Goal: Find specific page/section: Find specific page/section

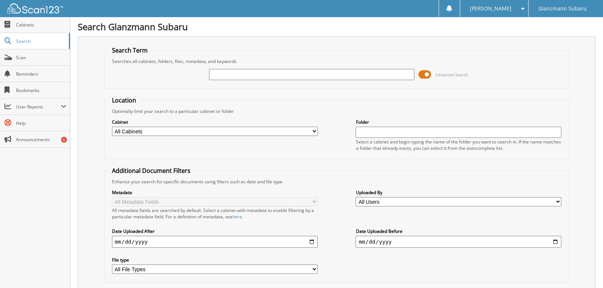
click at [426, 74] on span at bounding box center [424, 74] width 13 height 11
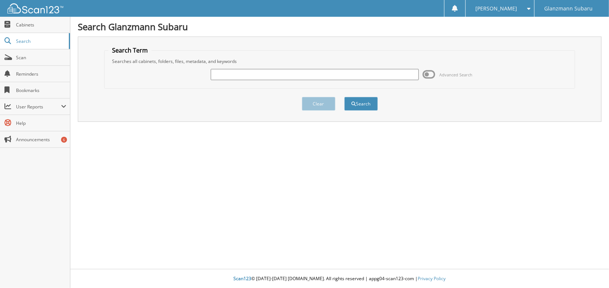
click at [348, 76] on input "text" at bounding box center [315, 74] width 208 height 11
type input "P37620"
click at [344, 97] on button "Search" at bounding box center [360, 104] width 33 height 14
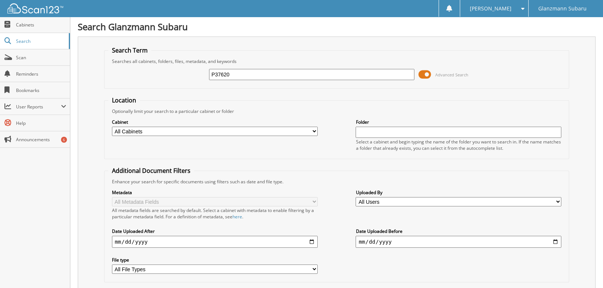
click at [422, 74] on span at bounding box center [424, 74] width 13 height 11
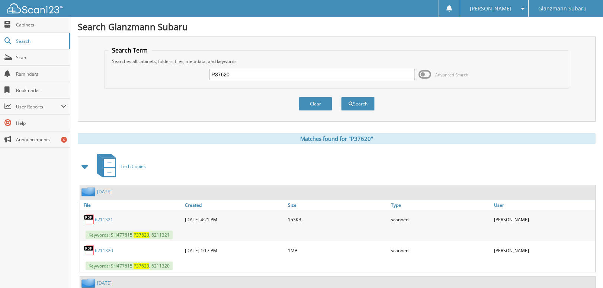
drag, startPoint x: 249, startPoint y: 70, endPoint x: -5, endPoint y: 42, distance: 256.0
click at [0, 42] on html "[PERSON_NAME] Settings Logout Glanzmann Subaru Close Cabinets Search Scan Help" at bounding box center [301, 224] width 603 height 448
type input "[PERSON_NAME]"
click at [341, 97] on button "Search" at bounding box center [357, 104] width 33 height 14
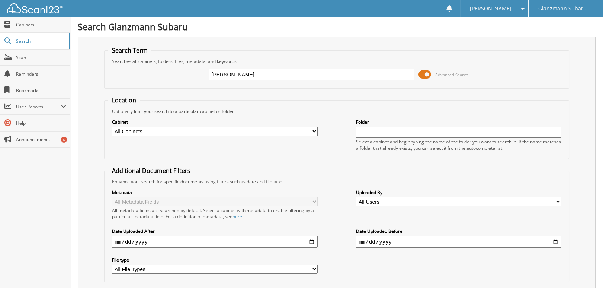
click at [422, 77] on span at bounding box center [424, 74] width 13 height 11
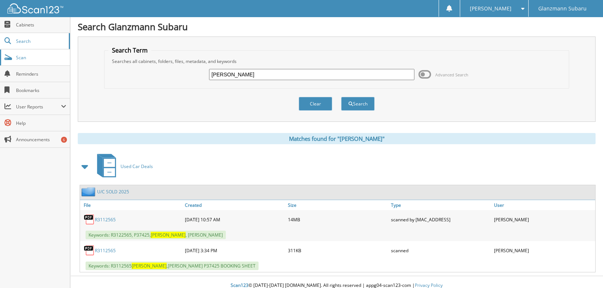
drag, startPoint x: 257, startPoint y: 71, endPoint x: 61, endPoint y: 63, distance: 196.6
click at [61, 63] on body "CASSANDRA L. Settings Logout Glanzmann Subaru Close Cabinets Search" at bounding box center [301, 147] width 603 height 294
click at [223, 106] on div "Clear Search" at bounding box center [336, 104] width 465 height 30
click at [241, 76] on input "[PERSON_NAME]" at bounding box center [312, 74] width 206 height 11
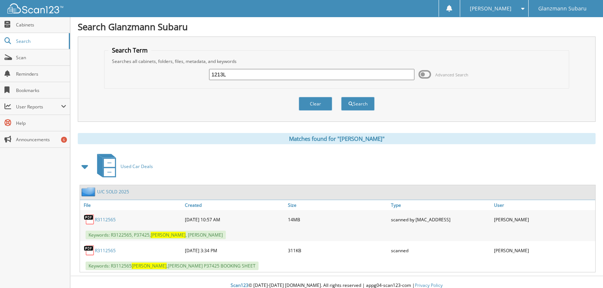
type input "1213L"
click at [341, 97] on button "Search" at bounding box center [357, 104] width 33 height 14
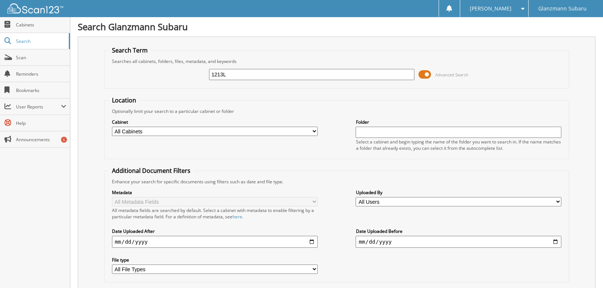
click at [426, 76] on span at bounding box center [424, 74] width 13 height 11
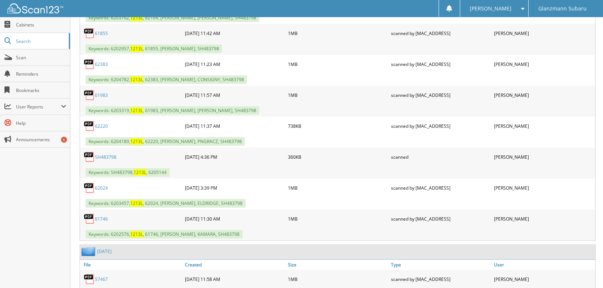
scroll to position [1340, 0]
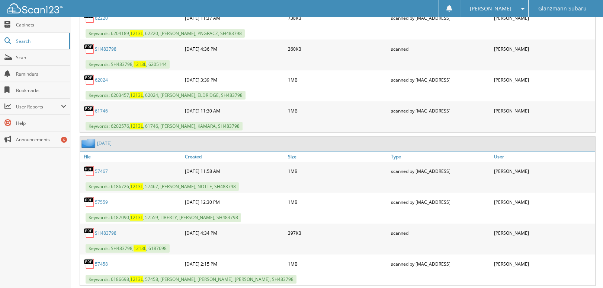
drag, startPoint x: 248, startPoint y: 74, endPoint x: 196, endPoint y: 77, distance: 52.5
click at [196, 77] on div "62024 05-13-2025 3:39 PM 1MB" at bounding box center [337, 79] width 515 height 19
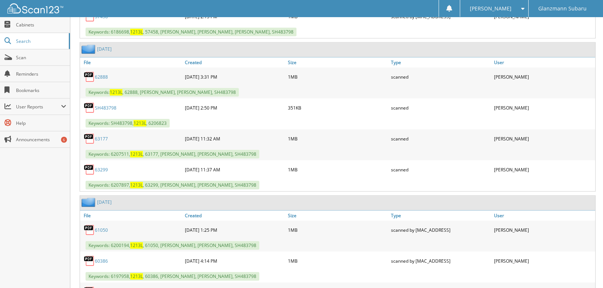
scroll to position [1600, 0]
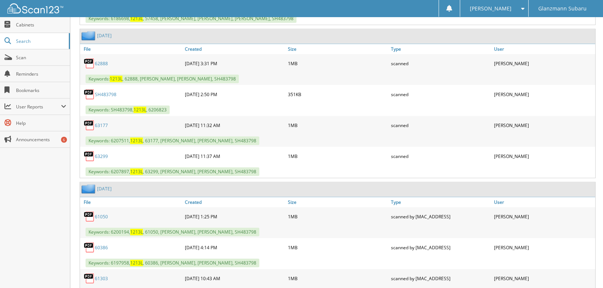
drag, startPoint x: 246, startPoint y: 141, endPoint x: 183, endPoint y: 146, distance: 62.3
click at [183, 148] on div "06-26-2025 11:37 AM" at bounding box center [234, 155] width 103 height 15
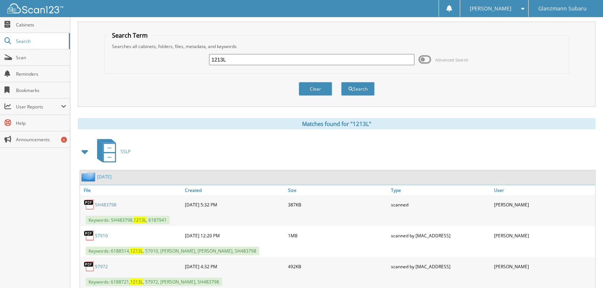
scroll to position [3, 0]
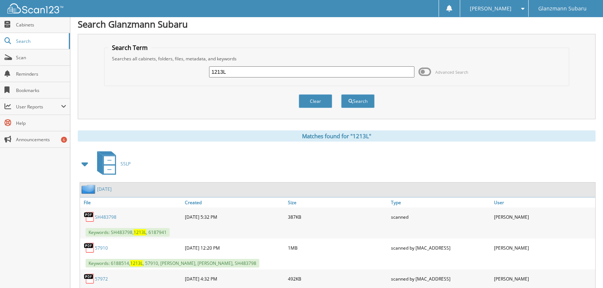
drag, startPoint x: 256, startPoint y: 73, endPoint x: 115, endPoint y: 62, distance: 142.2
click at [115, 62] on div "1213L Advanced Search" at bounding box center [336, 72] width 457 height 20
type input "1304L"
click at [341, 94] on button "Search" at bounding box center [357, 101] width 33 height 14
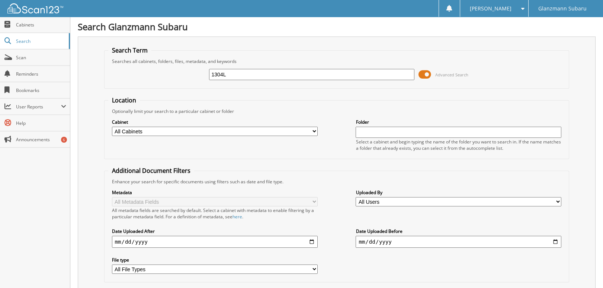
click at [427, 72] on span at bounding box center [424, 74] width 13 height 11
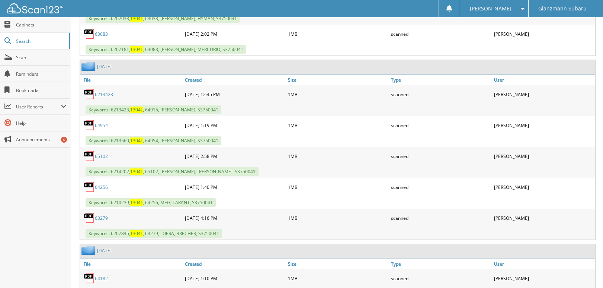
scroll to position [409, 0]
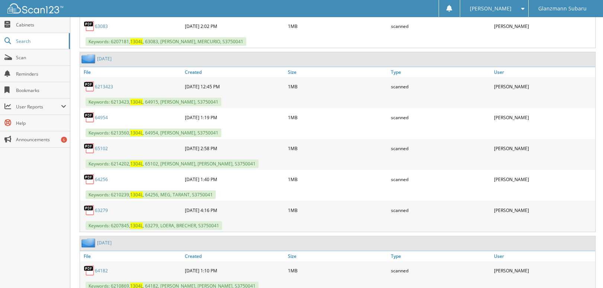
drag, startPoint x: 239, startPoint y: 146, endPoint x: 174, endPoint y: 149, distance: 65.2
click at [174, 149] on div "65102 08-28-2025 2:58 PM 1MB scanned" at bounding box center [337, 148] width 515 height 19
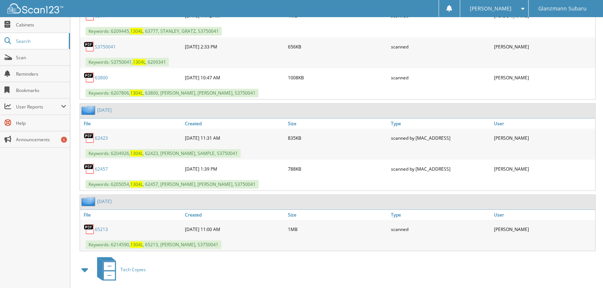
scroll to position [819, 0]
click at [97, 225] on link "65213" at bounding box center [101, 228] width 13 height 6
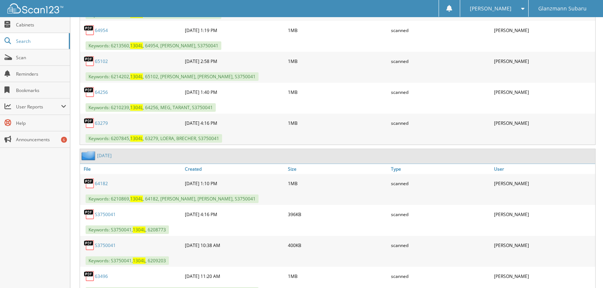
scroll to position [447, 0]
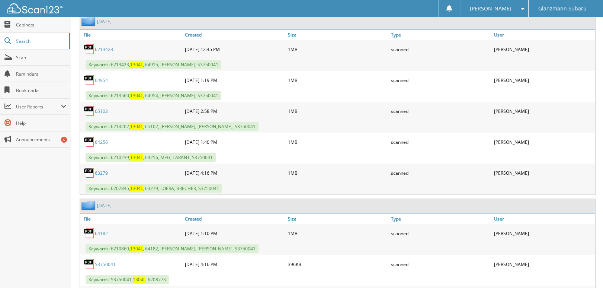
click at [97, 108] on link "65102" at bounding box center [101, 111] width 13 height 6
click at [99, 139] on link "64256" at bounding box center [101, 142] width 13 height 6
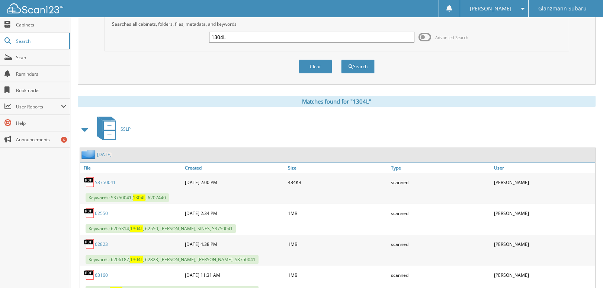
scroll to position [0, 0]
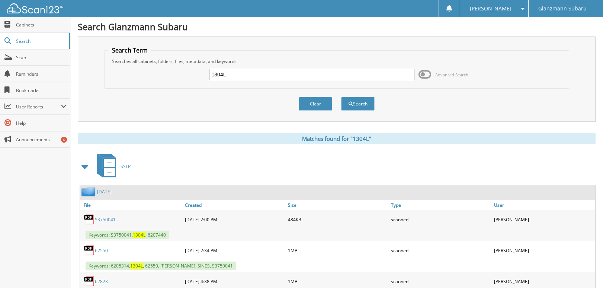
drag, startPoint x: 244, startPoint y: 76, endPoint x: -83, endPoint y: 51, distance: 327.7
type input "1302L"
click at [341, 97] on button "Search" at bounding box center [357, 104] width 33 height 14
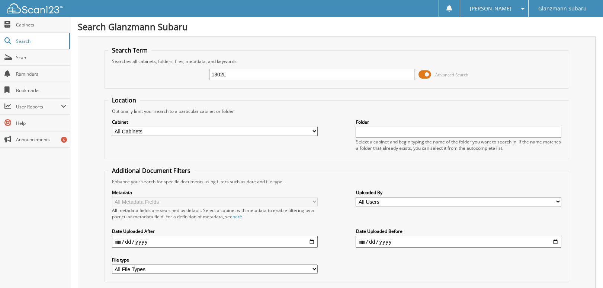
click at [428, 70] on span at bounding box center [424, 74] width 13 height 11
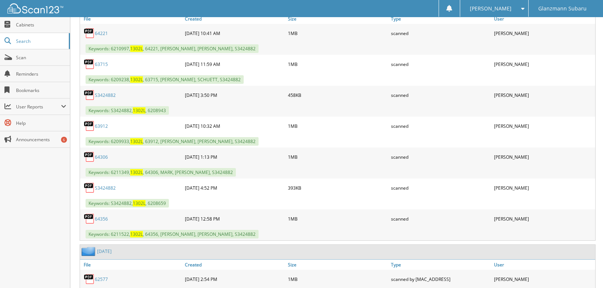
scroll to position [260, 0]
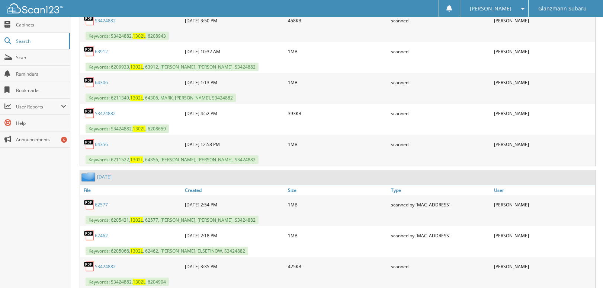
drag, startPoint x: 243, startPoint y: 145, endPoint x: 187, endPoint y: 147, distance: 56.2
click at [187, 147] on div "08-04-2025 12:58 PM" at bounding box center [234, 144] width 103 height 15
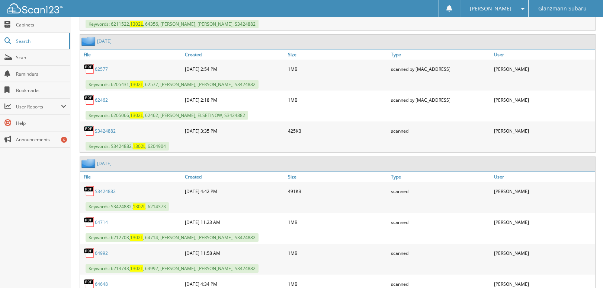
scroll to position [409, 0]
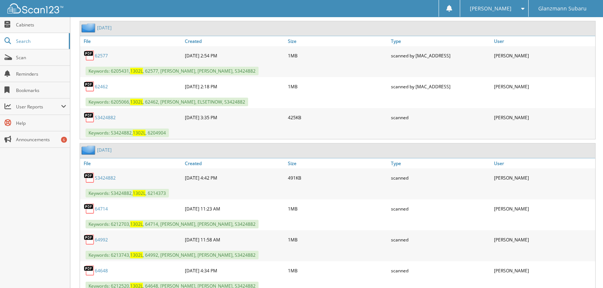
drag, startPoint x: 239, startPoint y: 177, endPoint x: 177, endPoint y: 178, distance: 61.4
click at [177, 178] on div "S3424882 09-02-2025 4:42 PM 491KB scanned" at bounding box center [337, 177] width 515 height 19
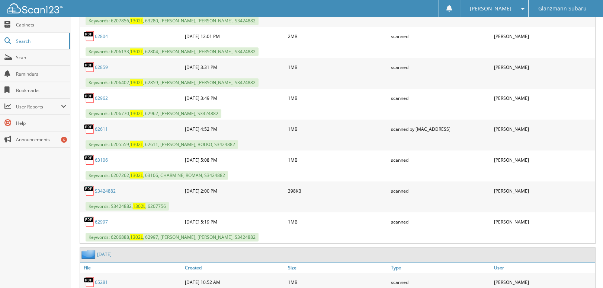
scroll to position [893, 0]
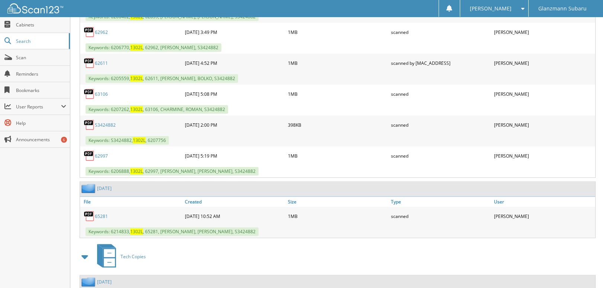
click at [131, 208] on div "65281" at bounding box center [131, 215] width 103 height 15
click at [103, 213] on link "65281" at bounding box center [101, 216] width 13 height 6
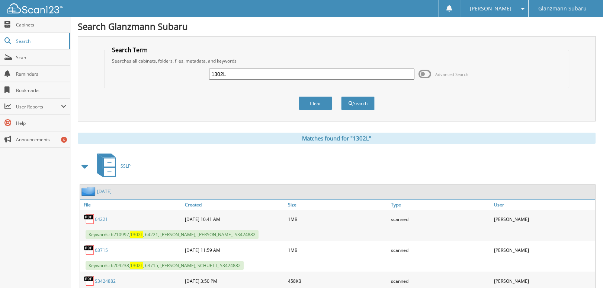
scroll to position [0, 0]
drag, startPoint x: 290, startPoint y: 71, endPoint x: -115, endPoint y: 60, distance: 405.7
type input "1310L"
click at [341, 97] on button "Search" at bounding box center [357, 104] width 33 height 14
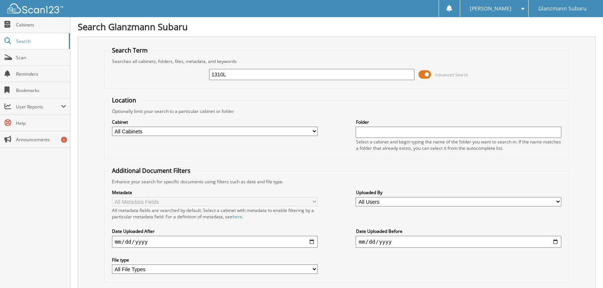
click at [424, 75] on span at bounding box center [424, 74] width 13 height 11
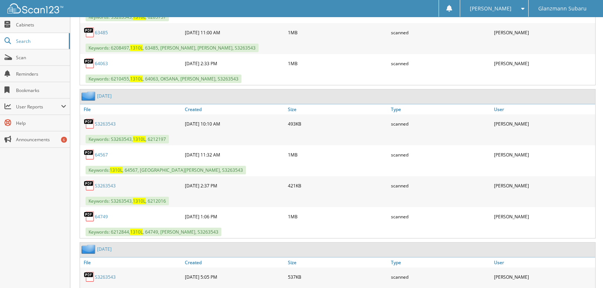
scroll to position [409, 0]
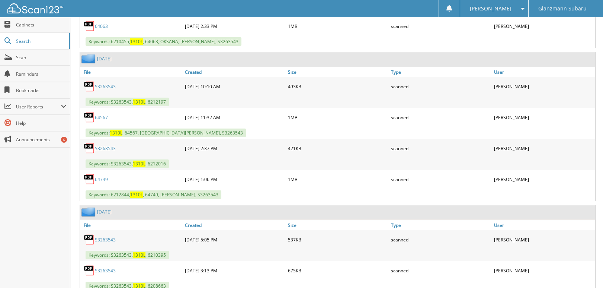
drag, startPoint x: 243, startPoint y: 175, endPoint x: 182, endPoint y: 179, distance: 60.8
click at [182, 179] on div "64749 08-16-2025 1:06 PM 1MB scanned" at bounding box center [337, 179] width 515 height 19
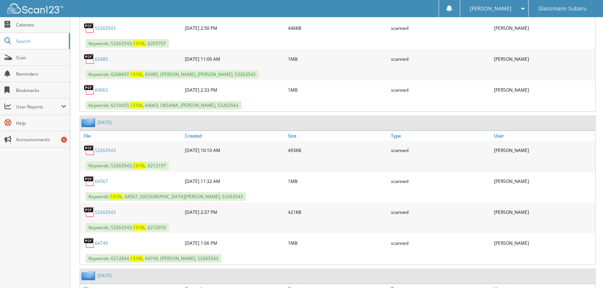
scroll to position [339, 0]
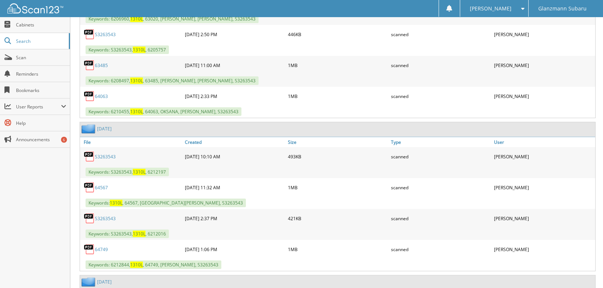
click at [103, 246] on link "64749" at bounding box center [101, 249] width 13 height 6
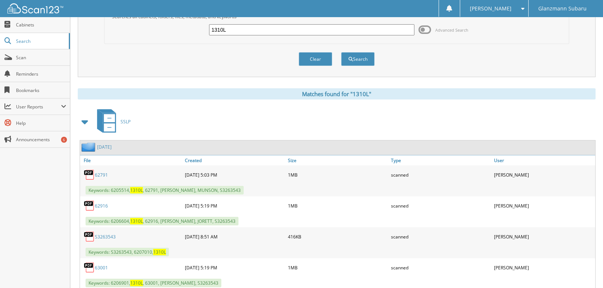
scroll to position [42, 0]
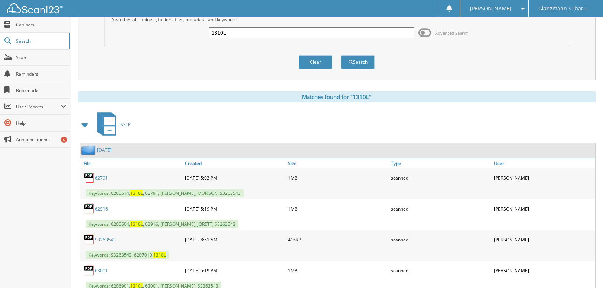
drag, startPoint x: 273, startPoint y: 37, endPoint x: 253, endPoint y: 37, distance: 20.1
click at [253, 37] on input "1310L" at bounding box center [312, 32] width 206 height 11
click at [253, 36] on input "1310L" at bounding box center [312, 32] width 206 height 11
type input "1291L"
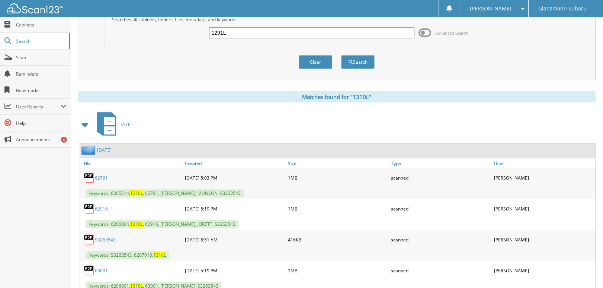
click at [341, 55] on button "Search" at bounding box center [357, 62] width 33 height 14
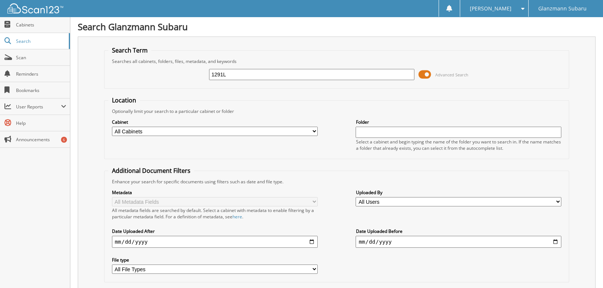
click at [428, 73] on span at bounding box center [424, 74] width 13 height 11
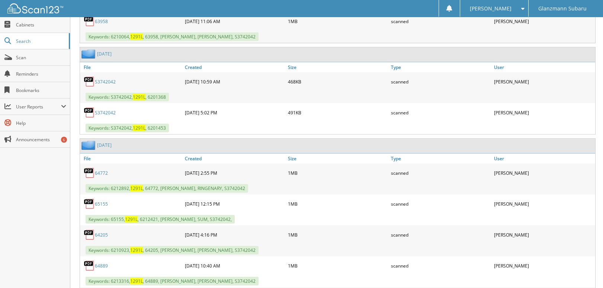
scroll to position [335, 0]
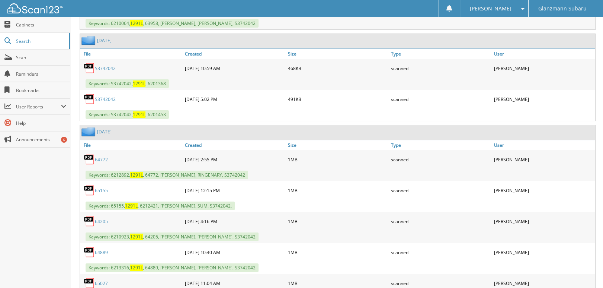
drag, startPoint x: 233, startPoint y: 184, endPoint x: 171, endPoint y: 185, distance: 62.5
click at [171, 185] on div "65155 09-10-2025 12:15 PM 1MB scanned" at bounding box center [337, 190] width 515 height 19
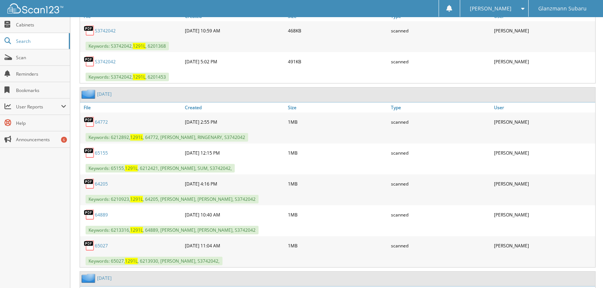
scroll to position [372, 0]
click at [102, 150] on link "65155" at bounding box center [101, 153] width 13 height 6
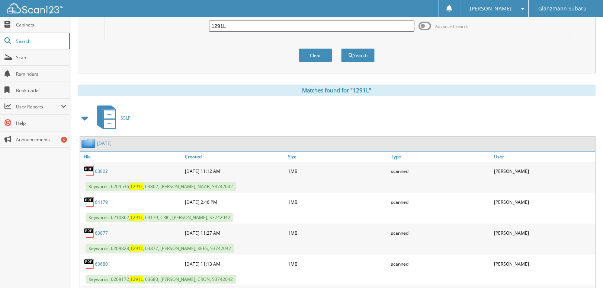
scroll to position [0, 0]
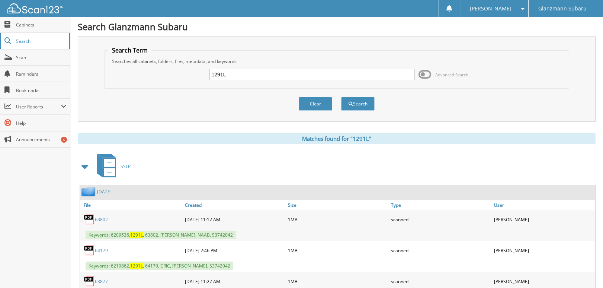
drag, startPoint x: 257, startPoint y: 74, endPoint x: 39, endPoint y: 34, distance: 221.7
type input "1287L"
click at [341, 97] on button "Search" at bounding box center [357, 104] width 33 height 14
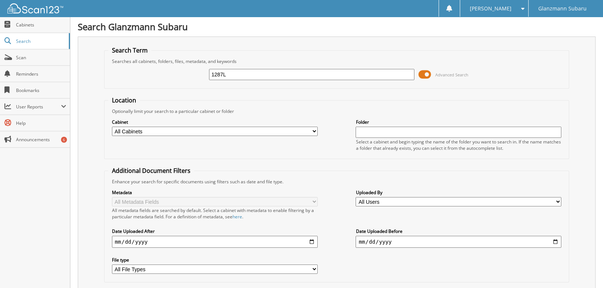
click at [423, 74] on span at bounding box center [424, 74] width 13 height 11
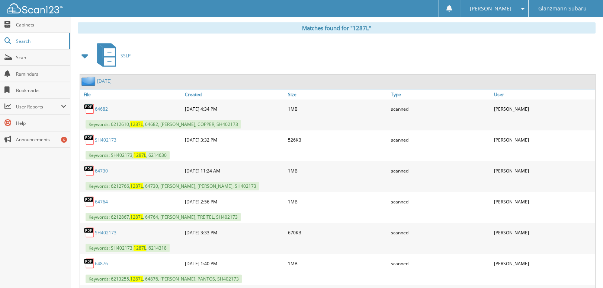
scroll to position [112, 0]
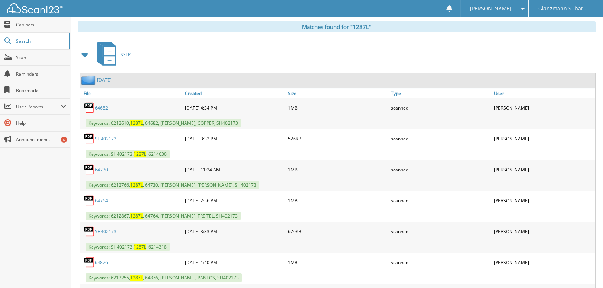
drag, startPoint x: 230, startPoint y: 230, endPoint x: 182, endPoint y: 234, distance: 47.8
click at [182, 234] on div "SH402173 09-02-2025 3:33 PM 670KB scanned" at bounding box center [337, 231] width 515 height 19
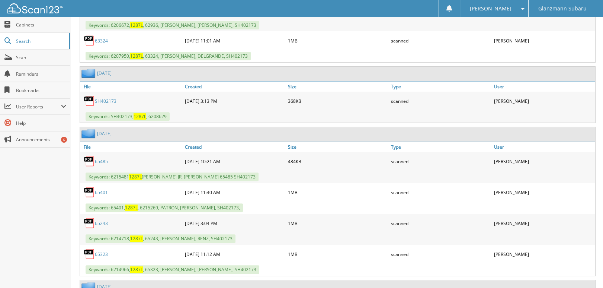
scroll to position [744, 0]
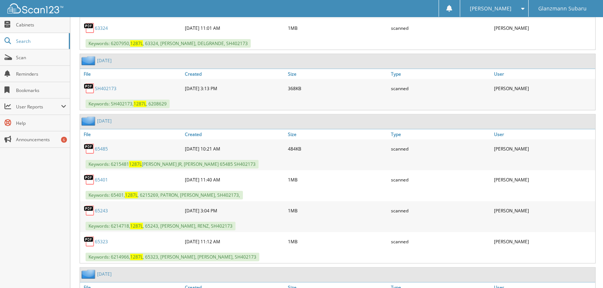
click at [108, 145] on link "65485" at bounding box center [101, 148] width 13 height 6
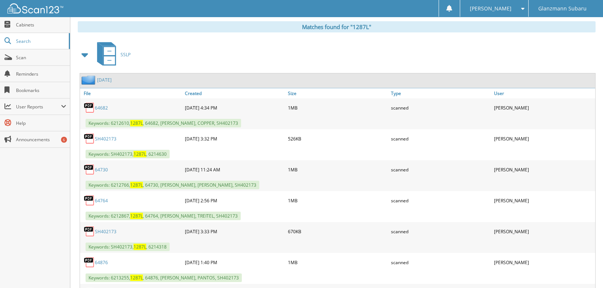
scroll to position [0, 0]
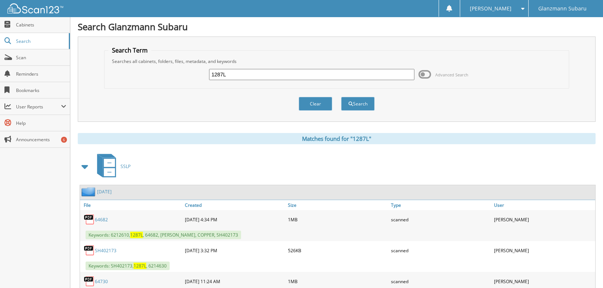
drag, startPoint x: 257, startPoint y: 73, endPoint x: -512, endPoint y: 207, distance: 780.3
type input "1286L"
click at [341, 97] on button "Search" at bounding box center [357, 104] width 33 height 14
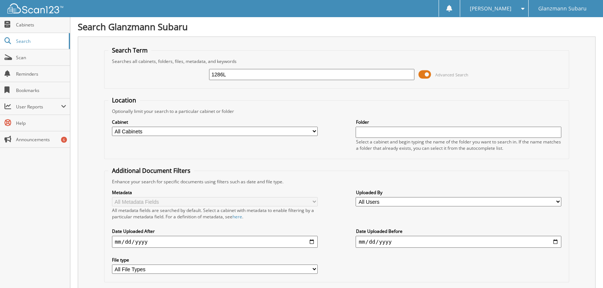
click at [426, 74] on span at bounding box center [424, 74] width 13 height 11
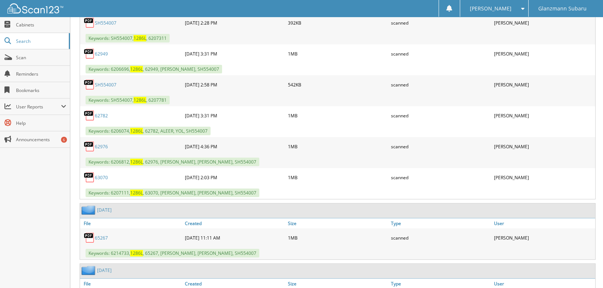
scroll to position [521, 0]
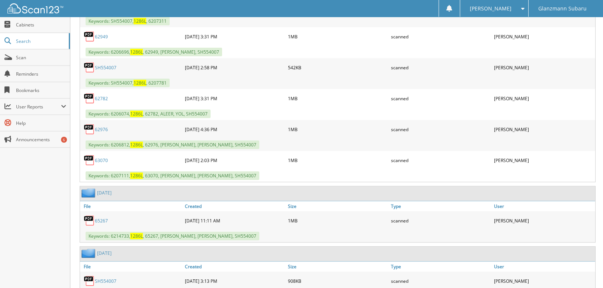
click at [97, 217] on link "65267" at bounding box center [101, 220] width 13 height 6
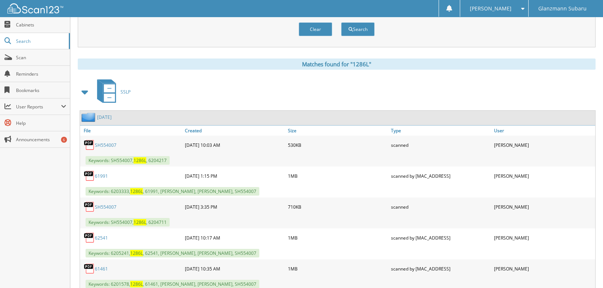
scroll to position [0, 0]
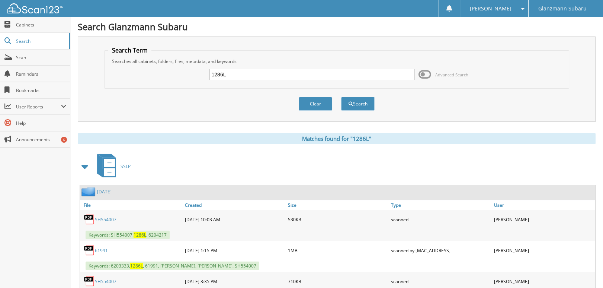
drag, startPoint x: 572, startPoint y: 285, endPoint x: 247, endPoint y: 82, distance: 383.4
click at [247, 82] on div "1286L Advanced Search" at bounding box center [336, 74] width 457 height 20
click at [250, 76] on input "1286L" at bounding box center [312, 74] width 206 height 11
drag, startPoint x: 250, startPoint y: 76, endPoint x: 249, endPoint y: 83, distance: 6.8
click at [250, 76] on input "1286L" at bounding box center [312, 74] width 206 height 11
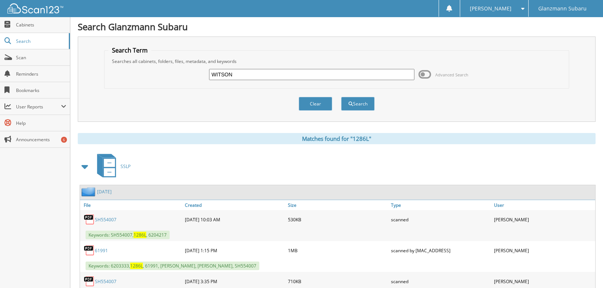
type input "WITSON"
click at [341, 97] on button "Search" at bounding box center [357, 104] width 33 height 14
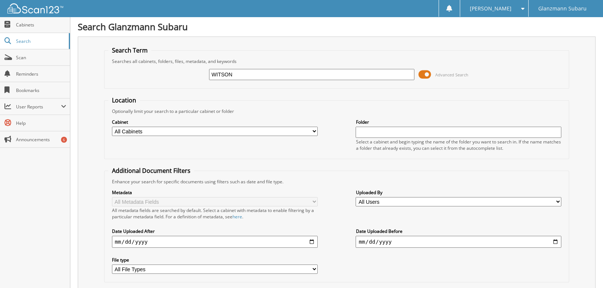
click at [424, 76] on span at bounding box center [424, 74] width 13 height 11
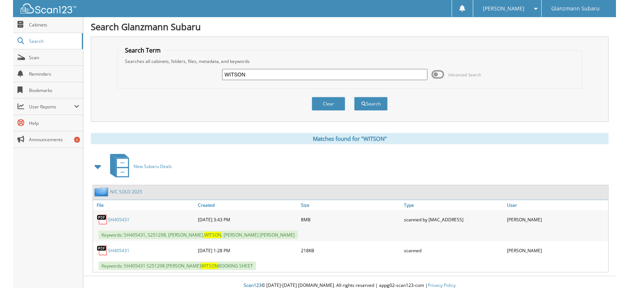
scroll to position [5, 0]
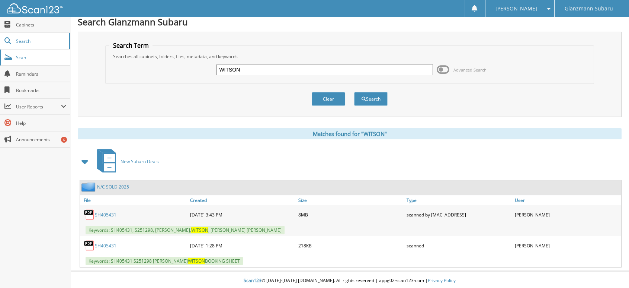
click at [32, 54] on span "Scan" at bounding box center [41, 57] width 50 height 6
